Goal: Task Accomplishment & Management: Manage account settings

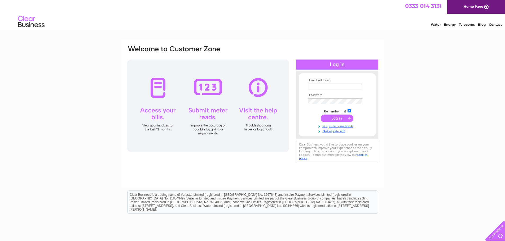
type input "[EMAIL_ADDRESS][DOMAIN_NAME]"
click at [335, 119] on input "submit" at bounding box center [337, 118] width 33 height 7
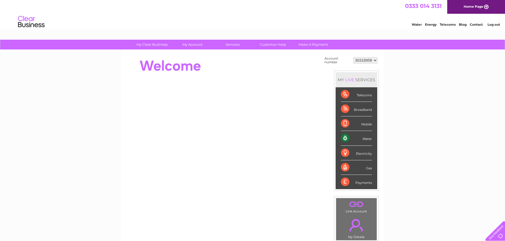
click at [359, 137] on div "Water" at bounding box center [356, 138] width 31 height 15
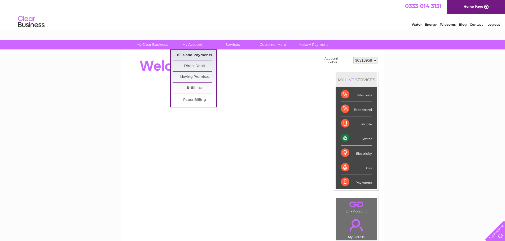
click at [192, 54] on link "Bills and Payments" at bounding box center [195, 55] width 44 height 11
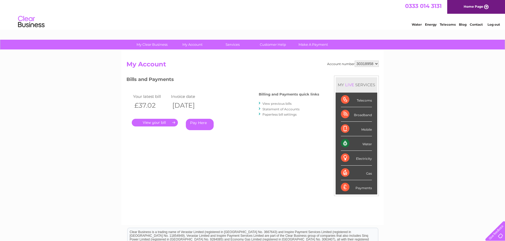
click at [160, 124] on link "." at bounding box center [155, 123] width 46 height 8
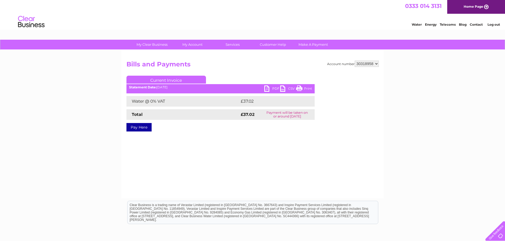
click at [267, 89] on link "PDF" at bounding box center [272, 90] width 16 height 8
